Goal: Find specific page/section: Find specific page/section

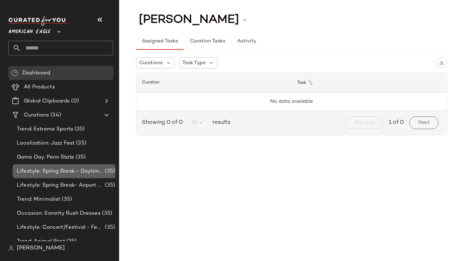
click at [61, 165] on div "Lifestyle: Spring Break - Daytime Casual (35)" at bounding box center [65, 171] width 105 height 14
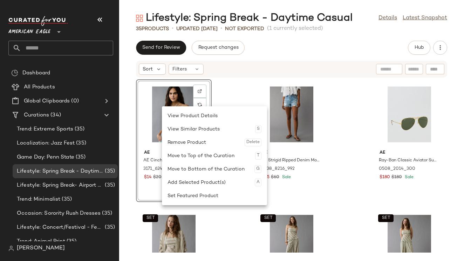
drag, startPoint x: 337, startPoint y: 42, endPoint x: 429, endPoint y: 43, distance: 92.5
click at [337, 42] on div "Send for Review Request changes Hub" at bounding box center [291, 48] width 311 height 14
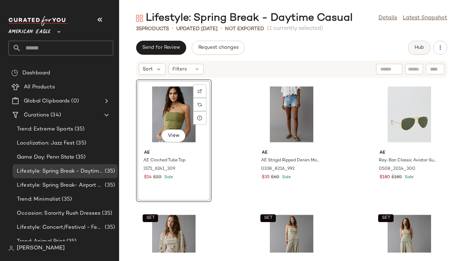
click at [412, 46] on button "Hub" at bounding box center [419, 48] width 22 height 14
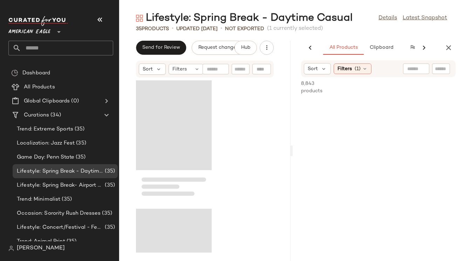
scroll to position [0, 58]
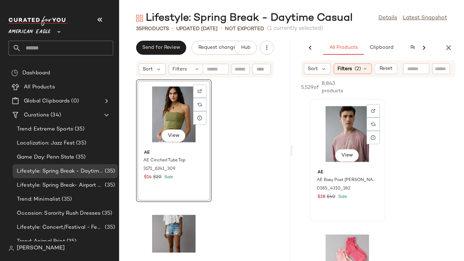
click at [321, 115] on div "View" at bounding box center [347, 133] width 71 height 65
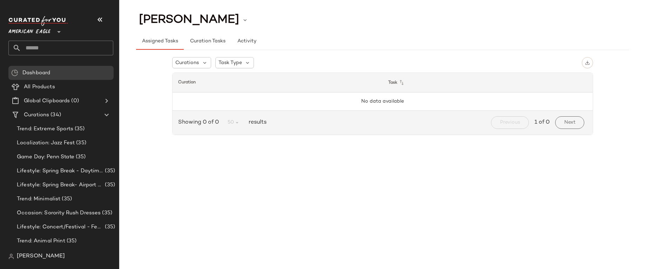
click at [31, 32] on span "American Eagle" at bounding box center [29, 30] width 42 height 13
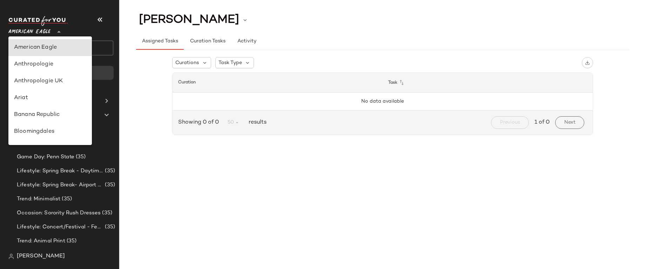
click at [229, 23] on div "[PERSON_NAME]" at bounding box center [382, 20] width 493 height 18
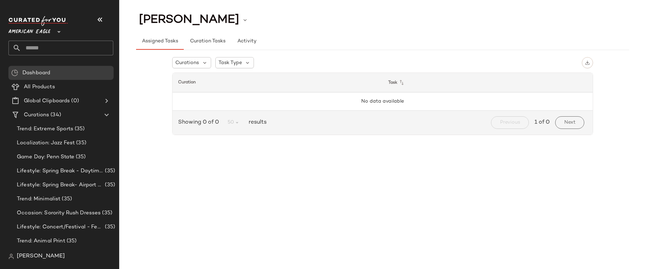
click at [499, 9] on main "Kylie Boyd Assigned Tasks Curation Tasks Activity Curations Task Type Curation …" at bounding box center [323, 134] width 646 height 269
